Goal: Book appointment/travel/reservation

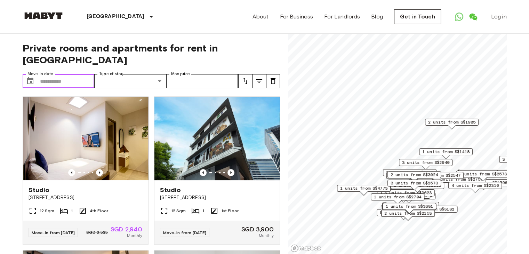
click at [66, 74] on input "Move-in date" at bounding box center [67, 81] width 55 height 14
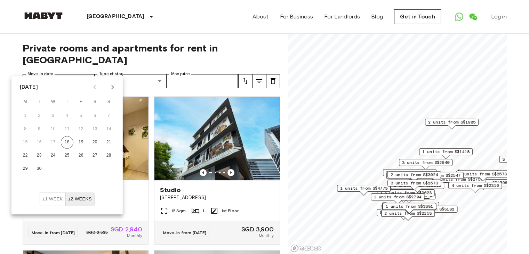
click at [113, 87] on icon "Next month" at bounding box center [112, 87] width 2 height 4
click at [54, 115] on button "1" at bounding box center [53, 116] width 13 height 13
type input "**********"
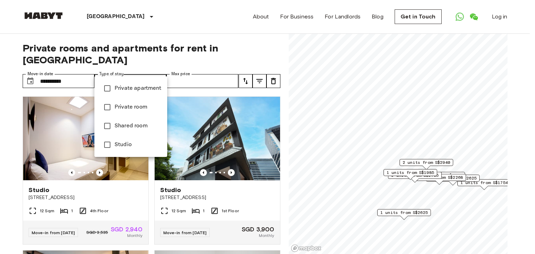
click at [118, 144] on span "Studio" at bounding box center [138, 145] width 47 height 8
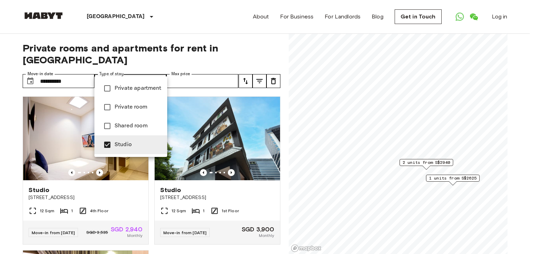
type input "******"
click at [8, 144] on div at bounding box center [267, 127] width 535 height 254
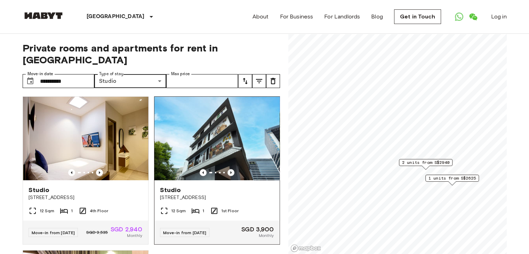
click at [228, 169] on icon "Previous image" at bounding box center [231, 172] width 7 height 7
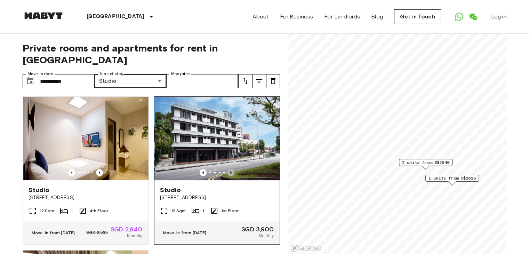
click at [228, 169] on icon "Previous image" at bounding box center [231, 172] width 7 height 7
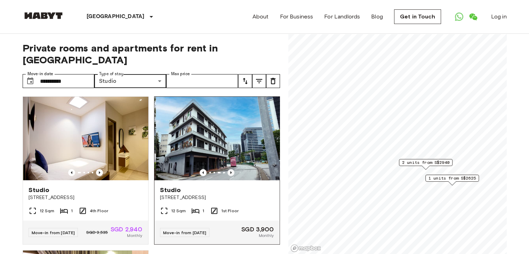
click at [228, 169] on icon "Previous image" at bounding box center [231, 172] width 7 height 7
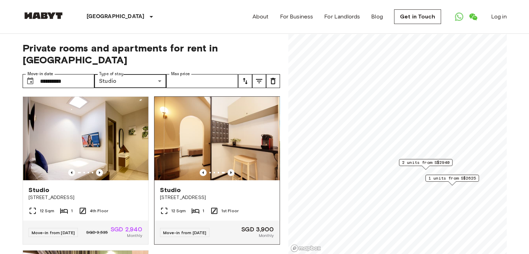
click at [229, 169] on icon "Previous image" at bounding box center [231, 172] width 7 height 7
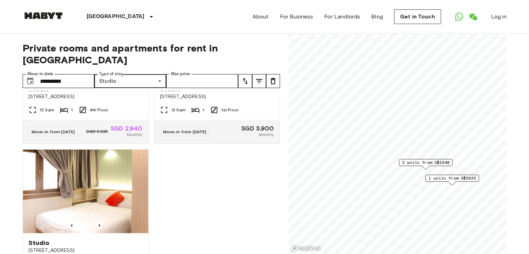
scroll to position [139, 0]
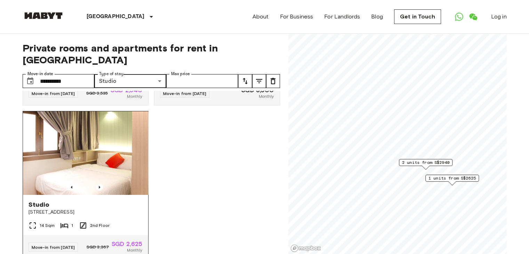
click at [106, 163] on img at bounding box center [85, 153] width 125 height 84
click at [97, 184] on icon "Previous image" at bounding box center [99, 187] width 7 height 7
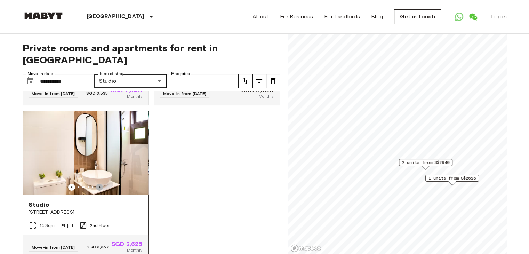
click at [96, 184] on icon "Previous image" at bounding box center [99, 187] width 7 height 7
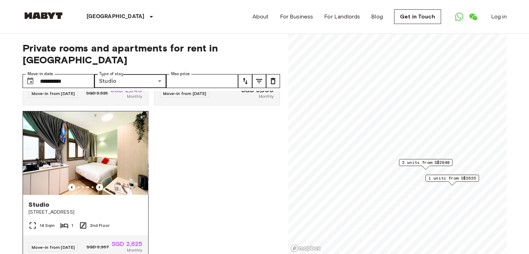
click at [105, 160] on img at bounding box center [85, 153] width 125 height 84
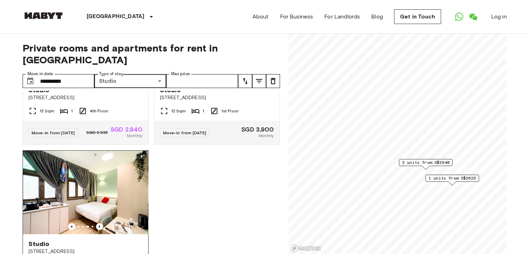
scroll to position [98, 0]
